Goal: Task Accomplishment & Management: Manage account settings

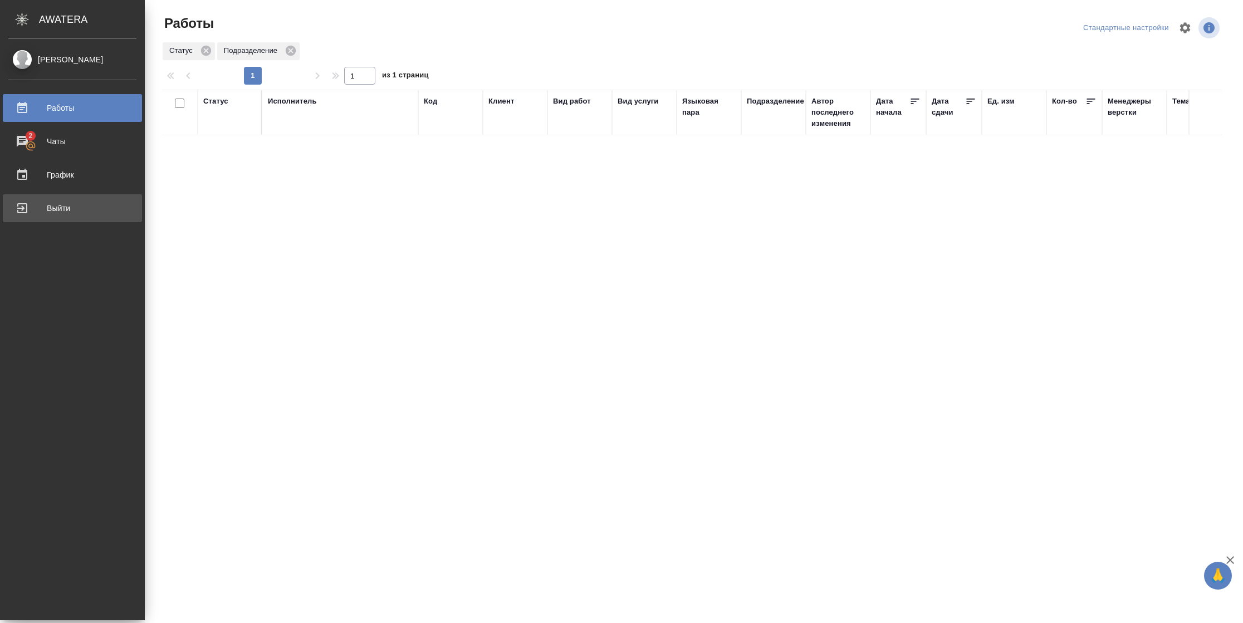
click at [31, 208] on div "Выйти" at bounding box center [72, 208] width 128 height 17
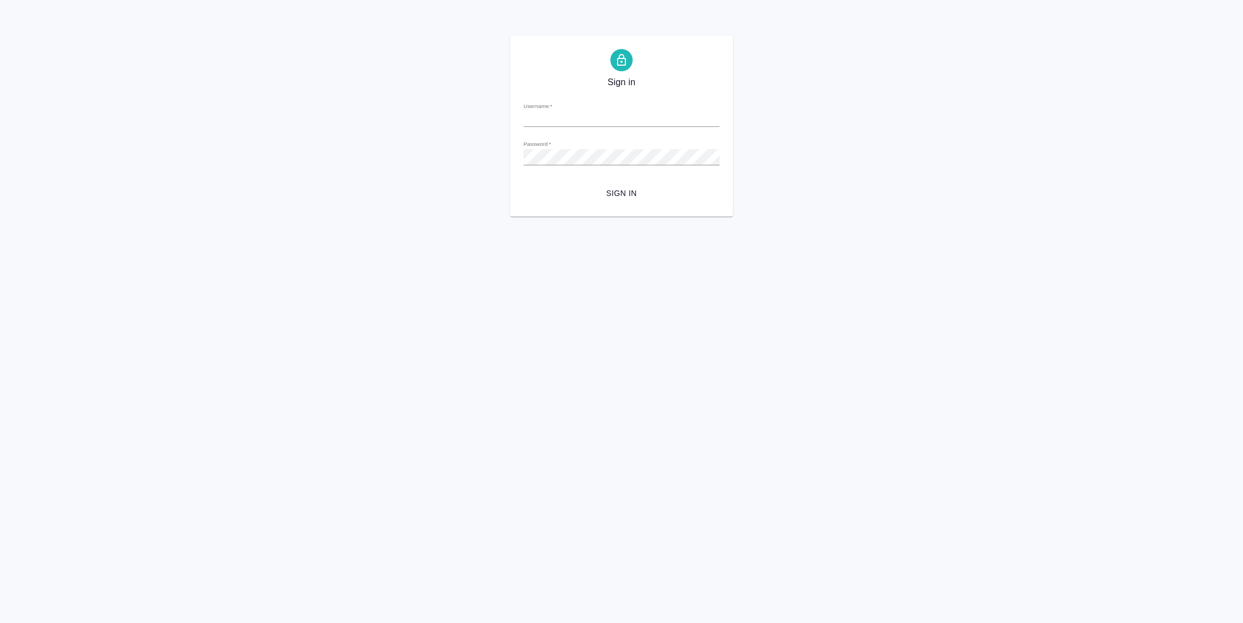
type input "[PERSON_NAME][EMAIL_ADDRESS][DOMAIN_NAME]"
click at [593, 189] on span "Sign in" at bounding box center [622, 194] width 178 height 14
